Goal: Task Accomplishment & Management: Manage account settings

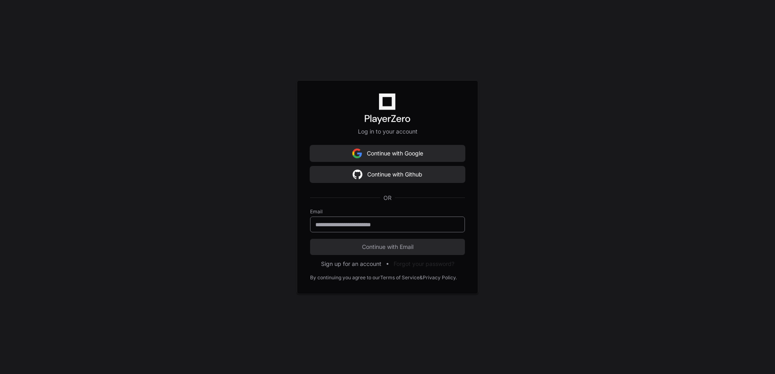
click at [342, 227] on input "email" at bounding box center [387, 225] width 144 height 8
type input "**********"
click at [310, 239] on button "Continue with Email" at bounding box center [387, 247] width 155 height 16
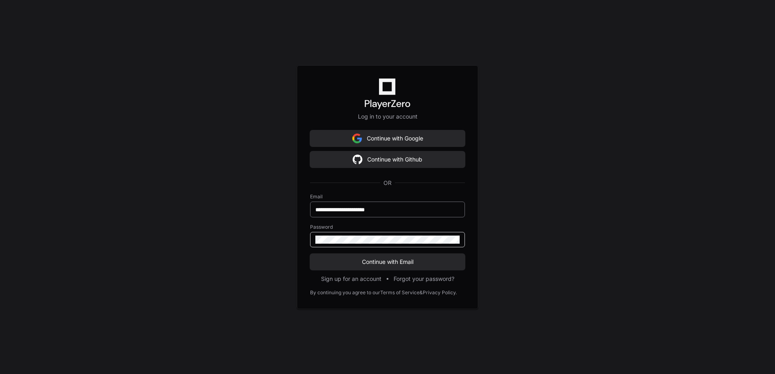
click at [310, 254] on button "Continue with Email" at bounding box center [387, 262] width 155 height 16
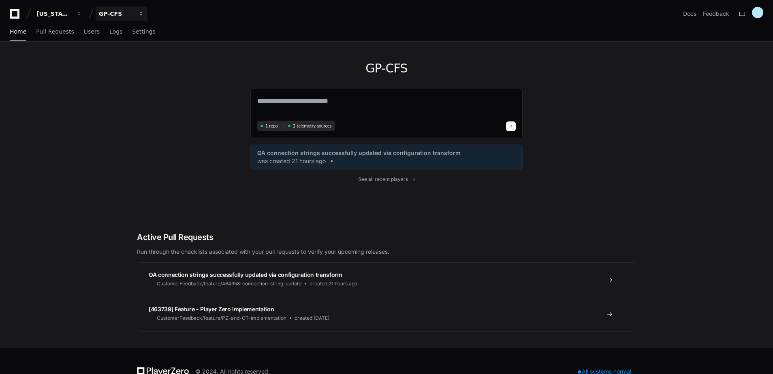
click at [121, 12] on div "GP-CFS" at bounding box center [116, 14] width 35 height 8
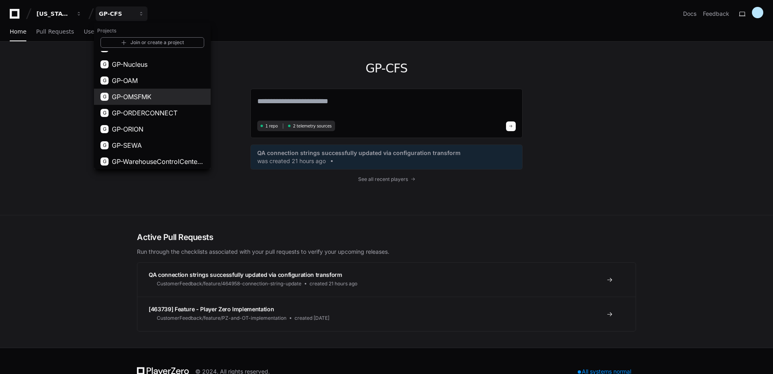
scroll to position [45, 0]
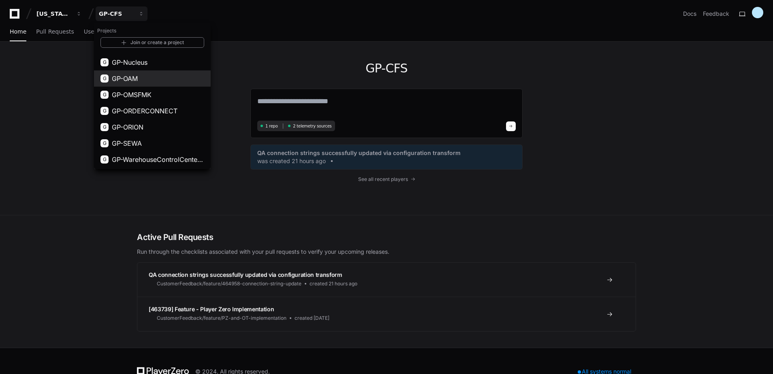
click at [164, 74] on button "G GP-OAM" at bounding box center [152, 79] width 117 height 16
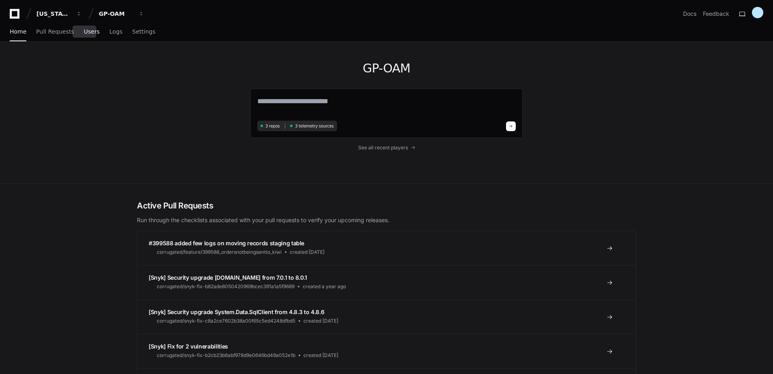
click at [84, 30] on span "Users" at bounding box center [92, 31] width 16 height 5
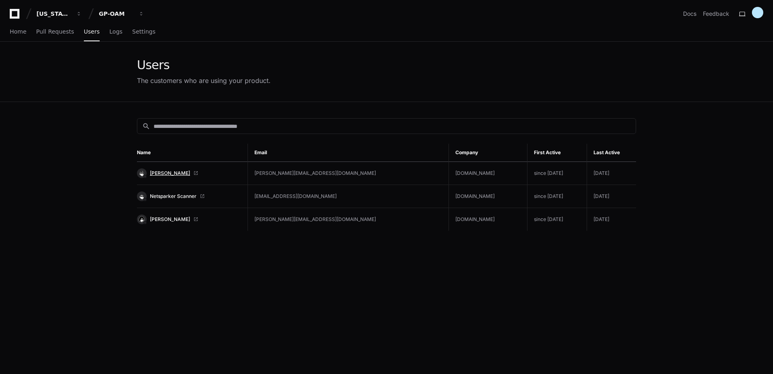
click at [165, 171] on span "[PERSON_NAME]" at bounding box center [170, 173] width 40 height 6
click at [112, 13] on div "GP-OAM" at bounding box center [116, 14] width 35 height 8
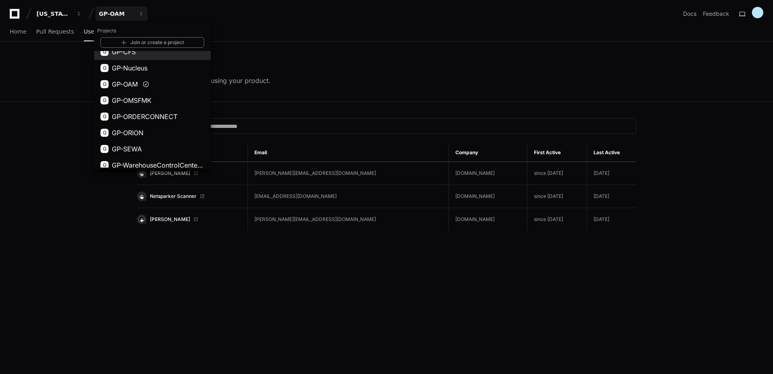
scroll to position [45, 0]
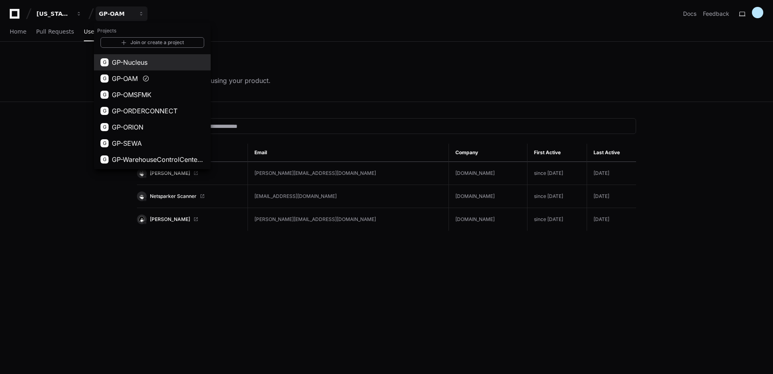
click at [143, 64] on span "GP-Nucleus" at bounding box center [130, 63] width 36 height 10
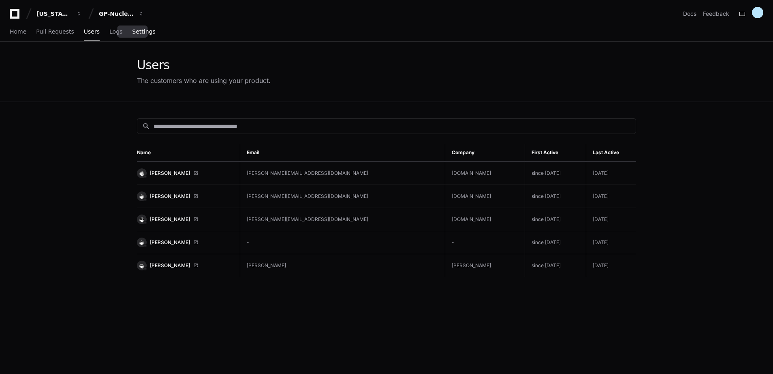
click at [132, 32] on span "Settings" at bounding box center [143, 31] width 23 height 5
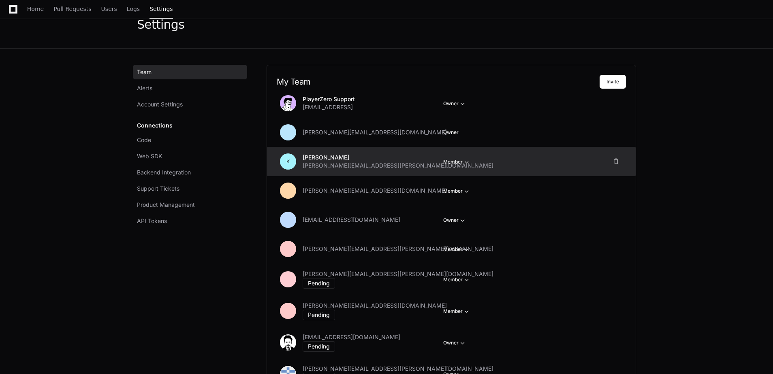
scroll to position [81, 0]
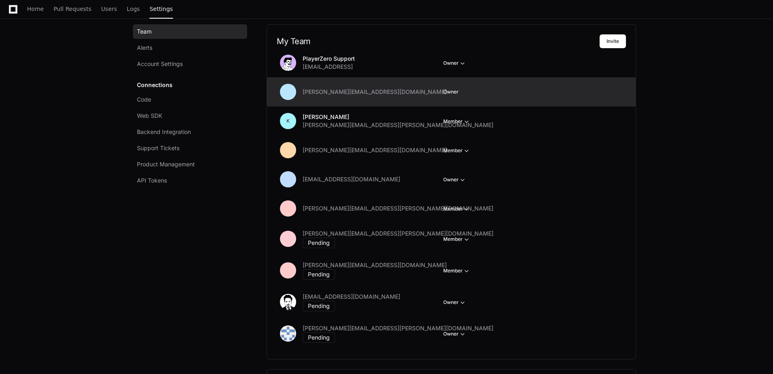
click at [458, 91] on span "Owner" at bounding box center [450, 92] width 15 height 6
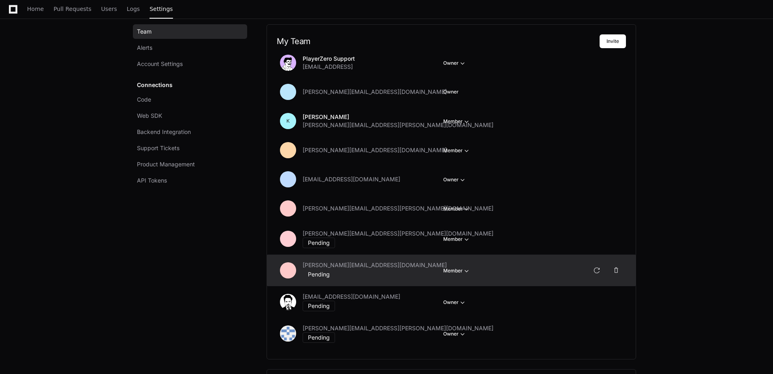
click at [454, 270] on button "Member" at bounding box center [457, 271] width 28 height 8
click at [465, 297] on button "Owner" at bounding box center [489, 299] width 91 height 15
click at [205, 284] on div "Team Alerts Account Settings Connections Code Web SDK Backend Integration Suppo…" at bounding box center [192, 231] width 110 height 415
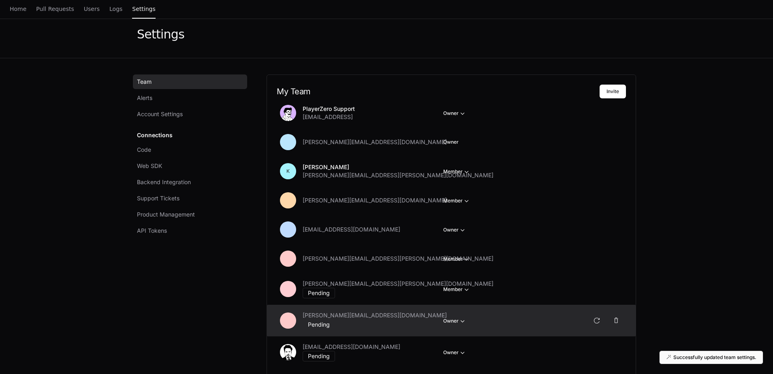
scroll to position [0, 0]
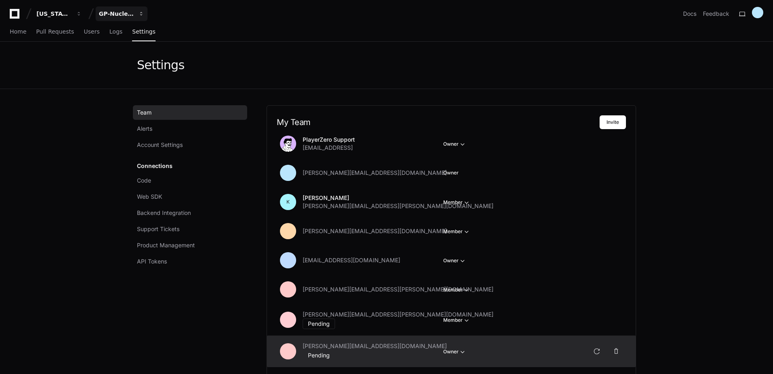
click at [129, 13] on div "GP-Nucleus" at bounding box center [116, 14] width 35 height 8
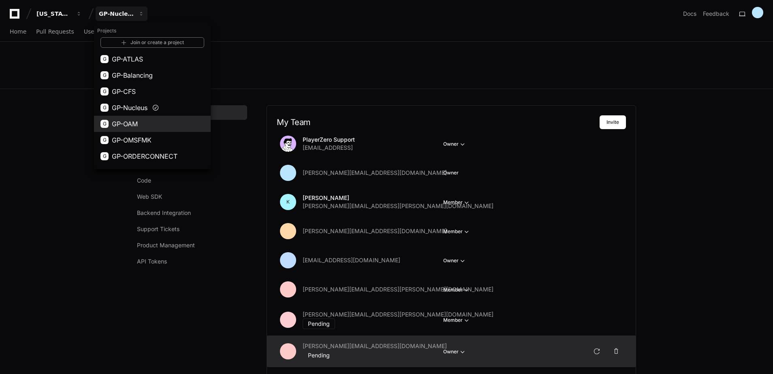
click at [134, 126] on span "GP-OAM" at bounding box center [125, 124] width 26 height 10
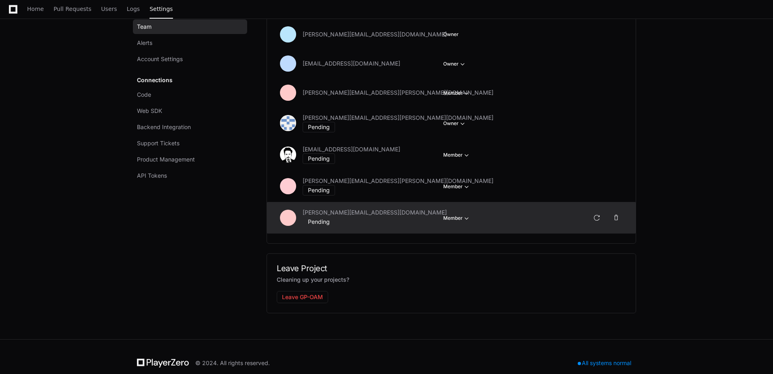
scroll to position [202, 0]
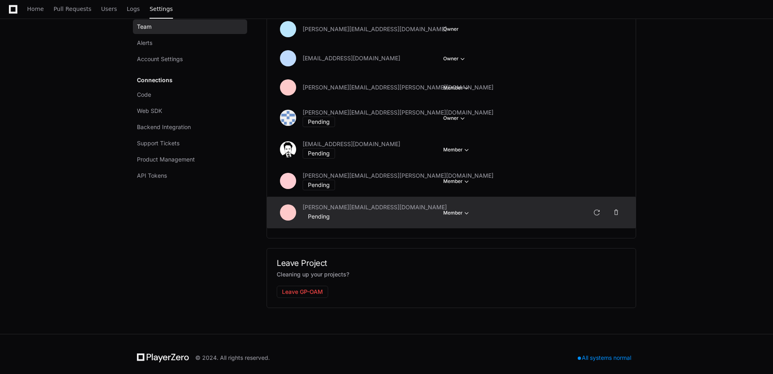
click at [466, 209] on span "button" at bounding box center [467, 213] width 8 height 8
click at [462, 234] on button "Owner" at bounding box center [489, 241] width 91 height 15
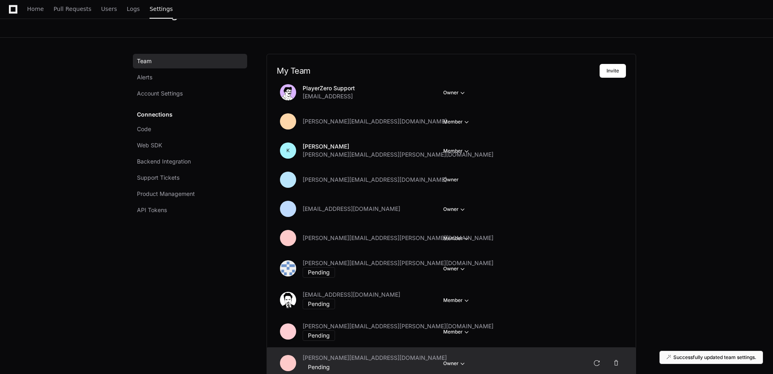
scroll to position [0, 0]
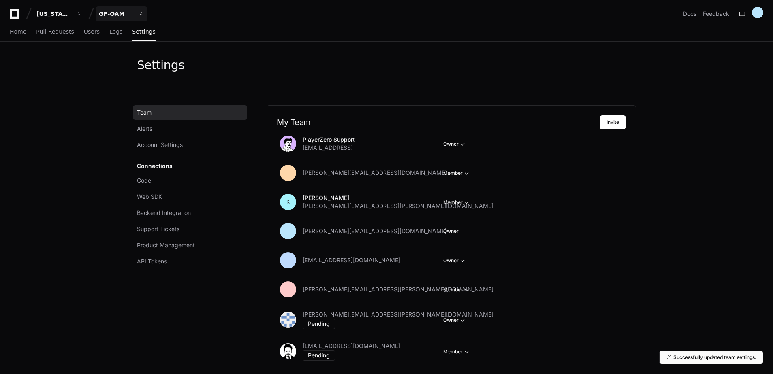
click at [133, 14] on div "GP-OAM" at bounding box center [116, 14] width 35 height 8
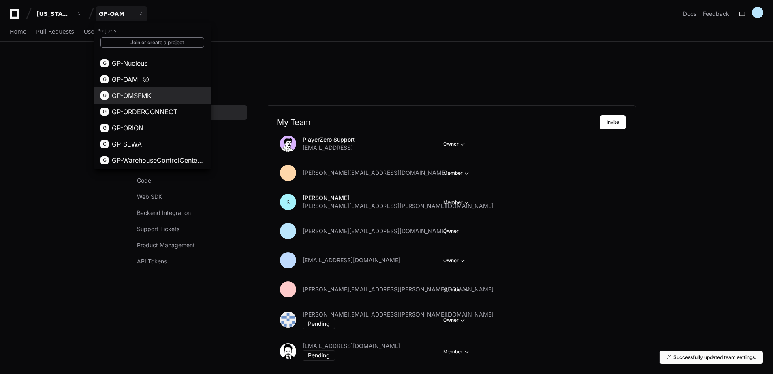
scroll to position [45, 0]
click at [141, 143] on span "GP-SEWA" at bounding box center [127, 144] width 30 height 10
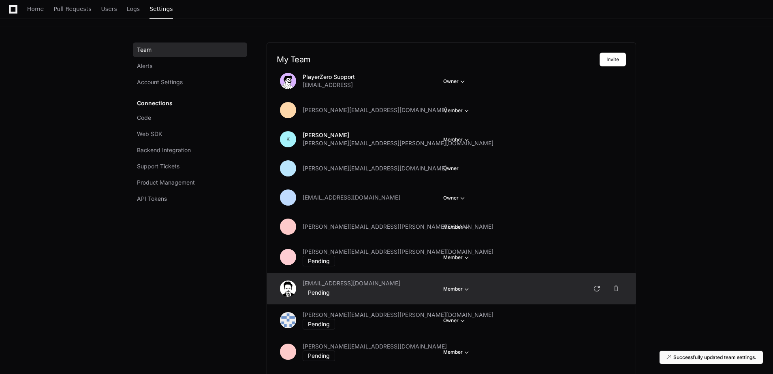
scroll to position [202, 0]
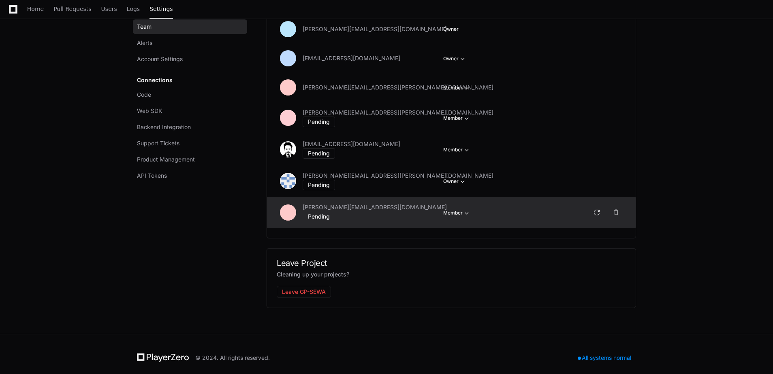
click at [464, 209] on span "button" at bounding box center [467, 213] width 8 height 8
click at [464, 235] on button "Owner" at bounding box center [489, 241] width 91 height 15
click at [697, 174] on app-setting "Settings Team Alerts Account Settings Connections Code Web SDK Backend Integrat…" at bounding box center [386, 87] width 773 height 495
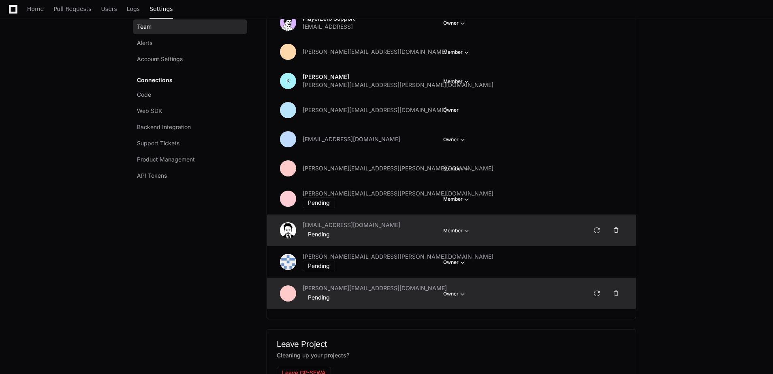
scroll to position [122, 0]
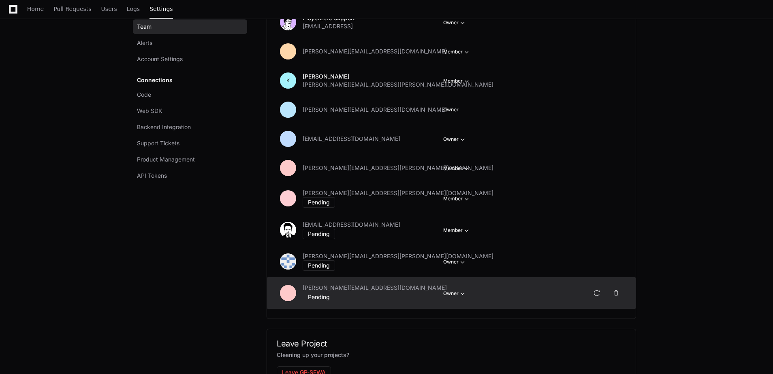
click at [715, 203] on app-setting "Settings Team Alerts Account Settings Connections Code Web SDK Backend Integrat…" at bounding box center [386, 167] width 773 height 495
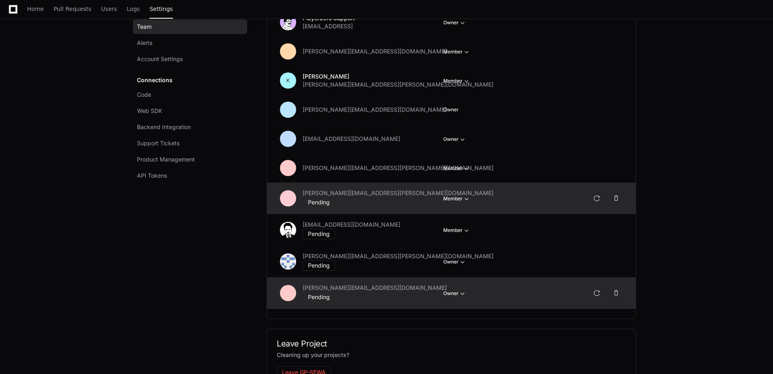
click at [467, 199] on span "button" at bounding box center [467, 199] width 8 height 8
click at [617, 199] on span at bounding box center [616, 198] width 6 height 6
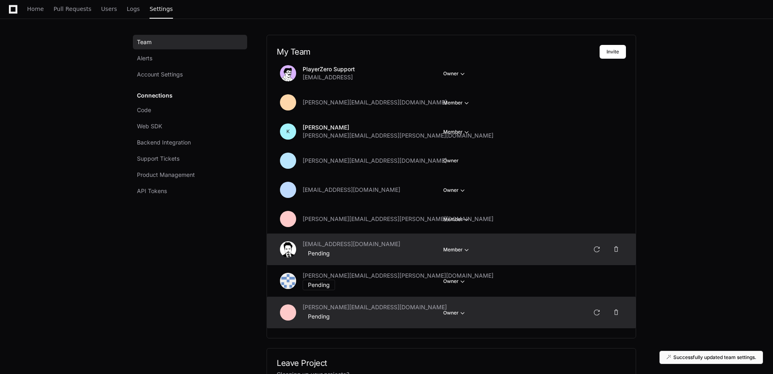
scroll to position [41, 0]
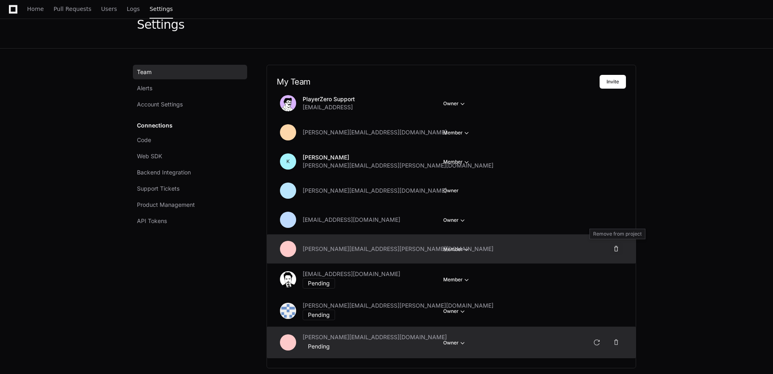
click at [616, 249] on span at bounding box center [616, 249] width 6 height 6
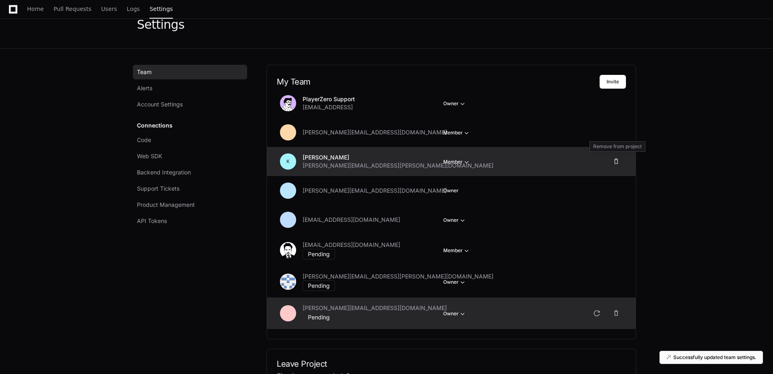
click at [619, 160] on span at bounding box center [616, 161] width 6 height 6
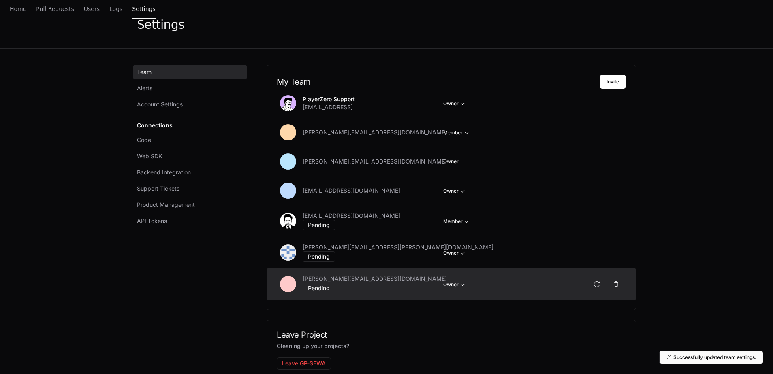
scroll to position [0, 0]
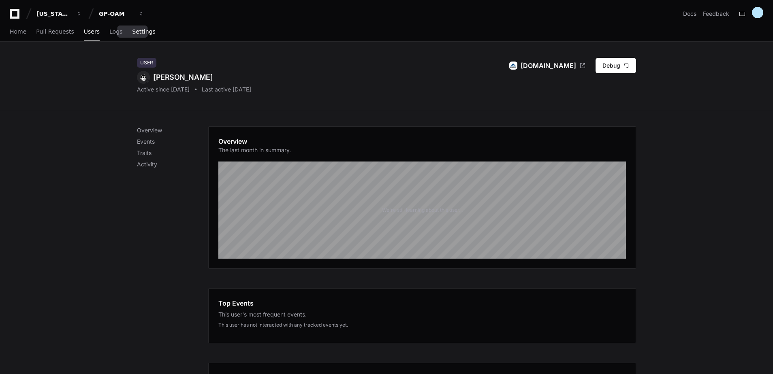
click at [132, 29] on span "Settings" at bounding box center [143, 31] width 23 height 5
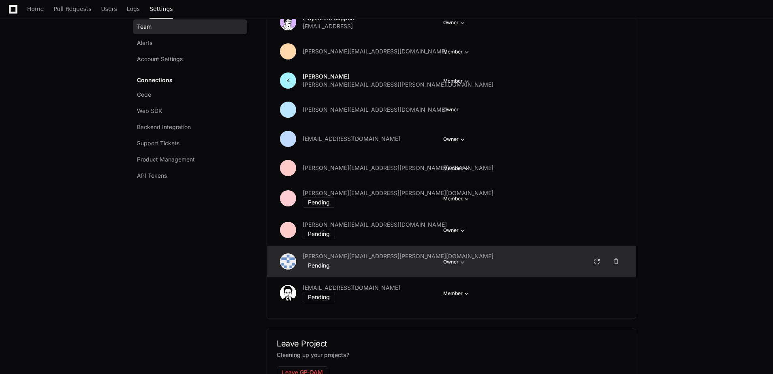
scroll to position [81, 0]
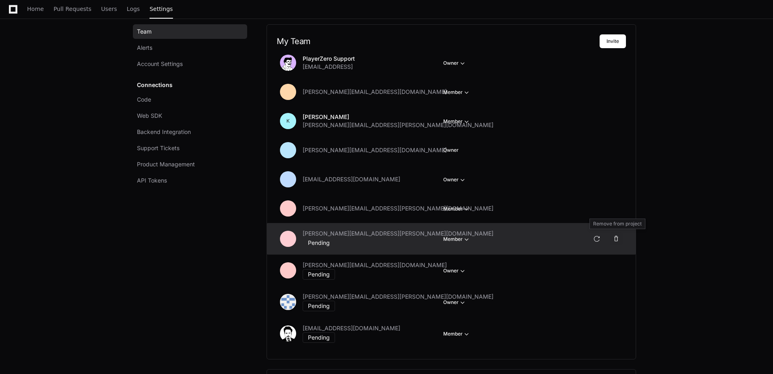
click at [617, 237] on span at bounding box center [616, 239] width 6 height 6
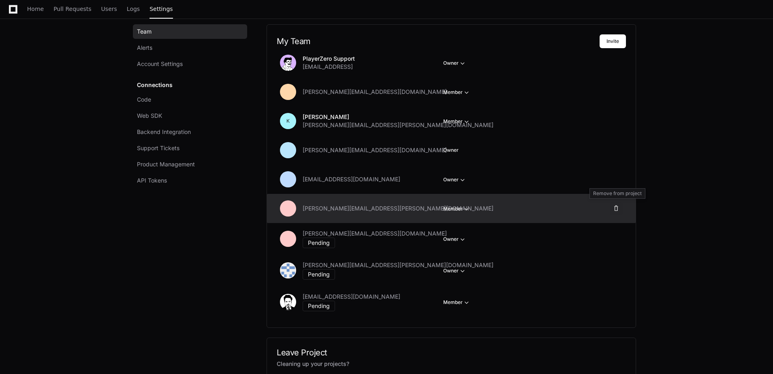
drag, startPoint x: 618, startPoint y: 208, endPoint x: 616, endPoint y: 203, distance: 5.1
click at [618, 208] on span at bounding box center [616, 208] width 6 height 6
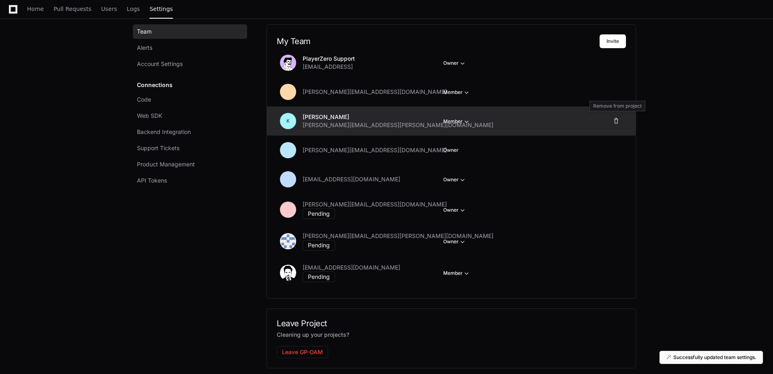
click at [617, 120] on span at bounding box center [616, 121] width 6 height 6
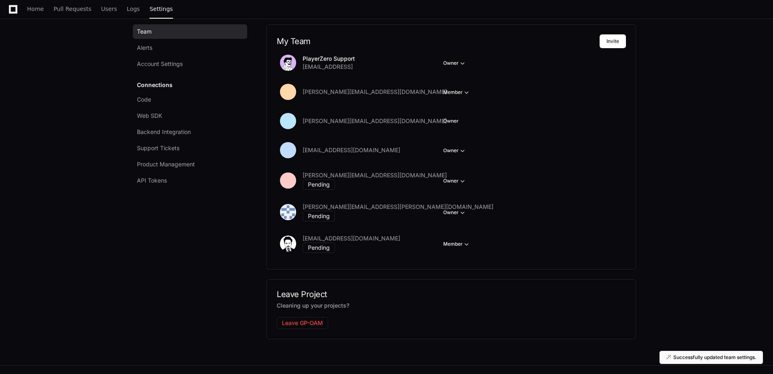
click at [700, 107] on app-setting "Settings Team Alerts Account Settings Connections Code Web SDK Backend Integrat…" at bounding box center [386, 163] width 773 height 405
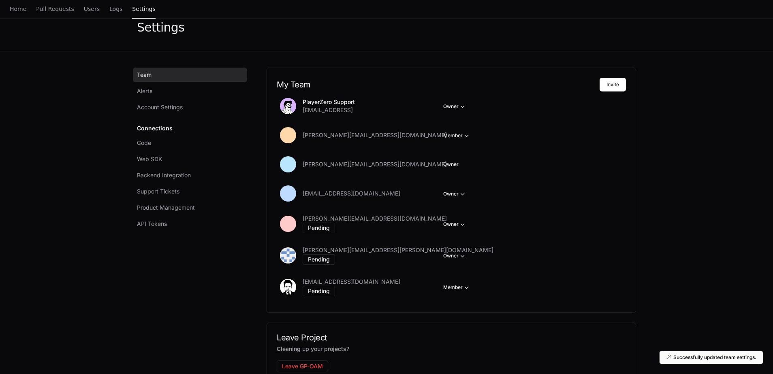
scroll to position [0, 0]
